Goal: Transaction & Acquisition: Subscribe to service/newsletter

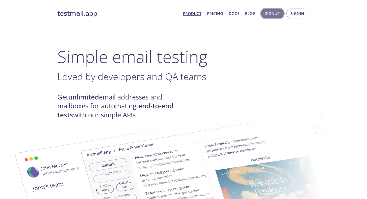
click at [280, 14] on button "Signup" at bounding box center [272, 14] width 23 height 10
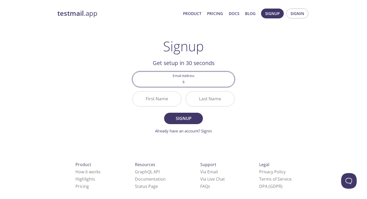
type input "[EMAIL_ADDRESS][DOMAIN_NAME]"
click at [159, 102] on input "First Name" at bounding box center [157, 98] width 49 height 15
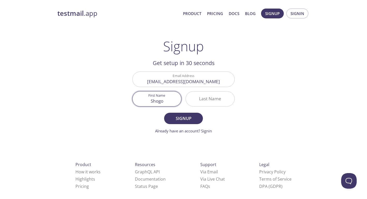
type input "Shogo"
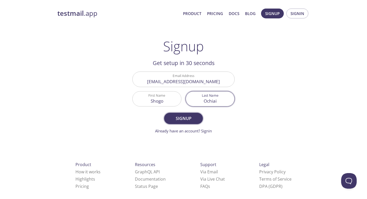
type input "Ochiai"
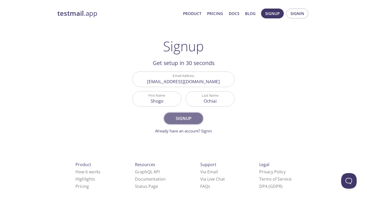
click at [176, 117] on span "Signup" at bounding box center [183, 118] width 27 height 7
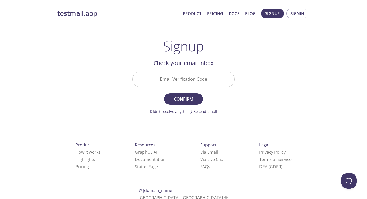
click at [190, 81] on input "Email Verification Code" at bounding box center [184, 79] width 102 height 15
paste input "12K5C3S"
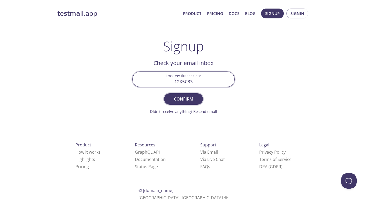
type input "12K5C3S"
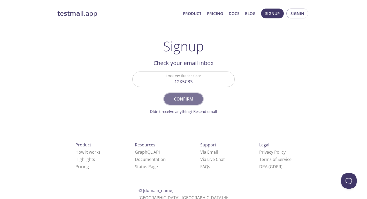
click at [192, 93] on button "Confirm" at bounding box center [183, 98] width 39 height 11
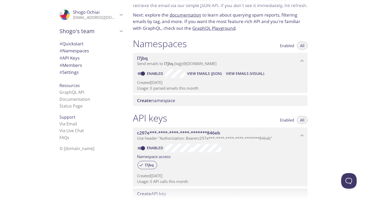
scroll to position [29, 0]
